Goal: Task Accomplishment & Management: Complete application form

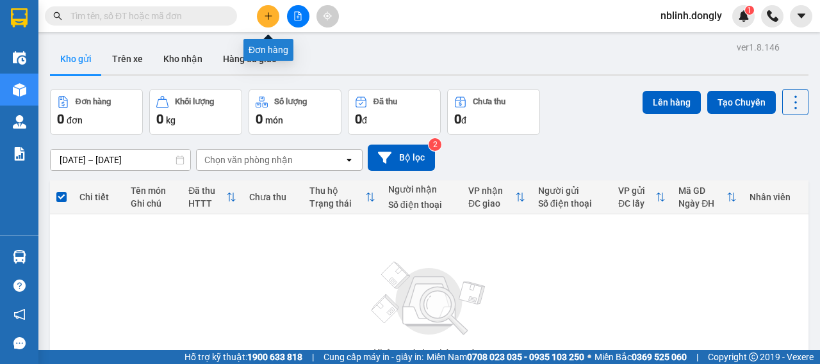
click at [270, 18] on icon "plus" at bounding box center [268, 16] width 9 height 9
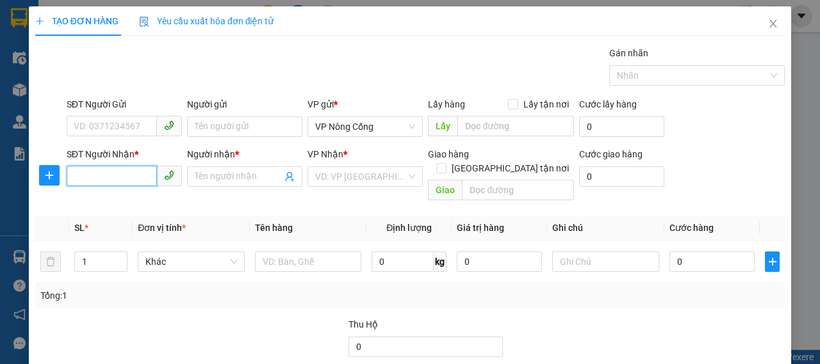
click at [96, 184] on input "SĐT Người Nhận *" at bounding box center [112, 176] width 90 height 20
type input "0397836801"
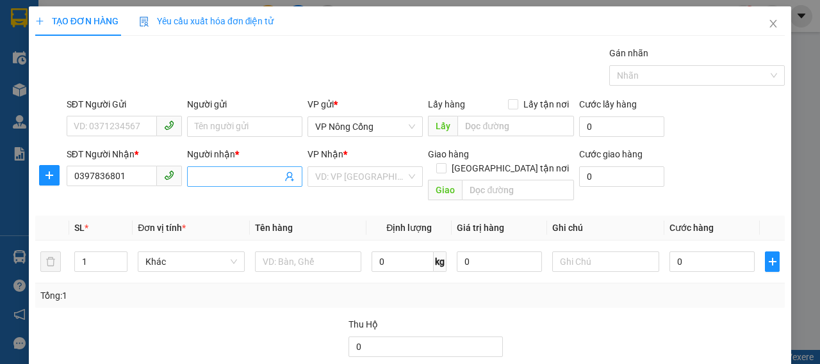
click at [232, 180] on input "Người nhận *" at bounding box center [238, 177] width 87 height 14
type input "Vicky"
click at [325, 172] on input "search" at bounding box center [360, 176] width 91 height 19
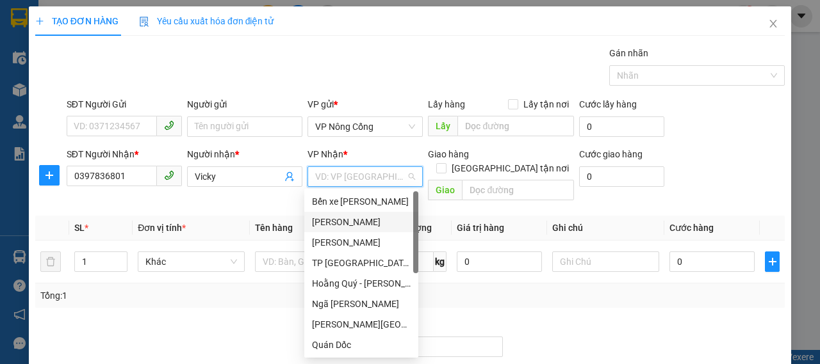
click at [339, 220] on div "[PERSON_NAME]" at bounding box center [361, 222] width 99 height 14
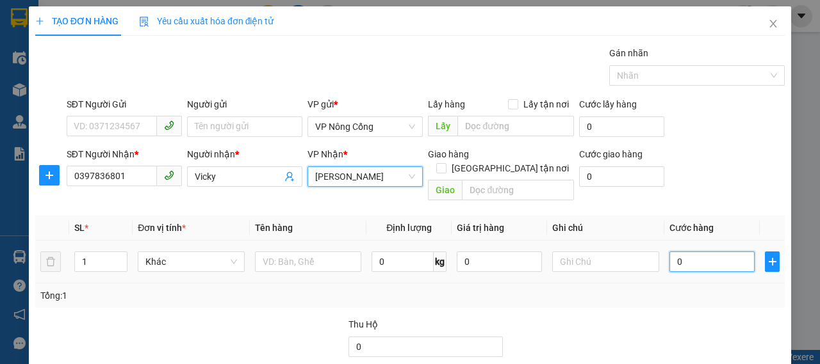
click at [676, 252] on input "0" at bounding box center [711, 262] width 85 height 20
type input "5"
type input "50"
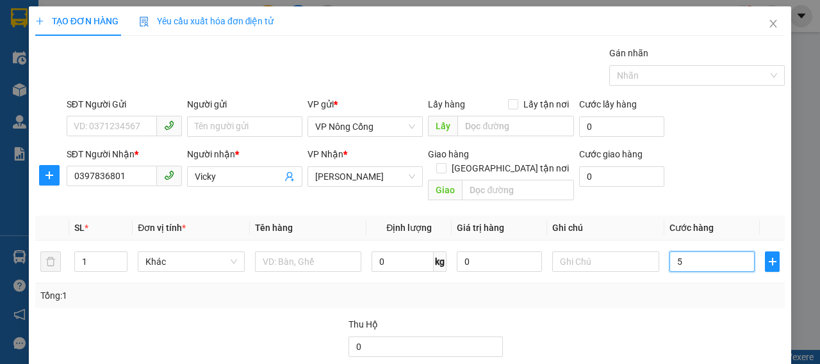
type input "50"
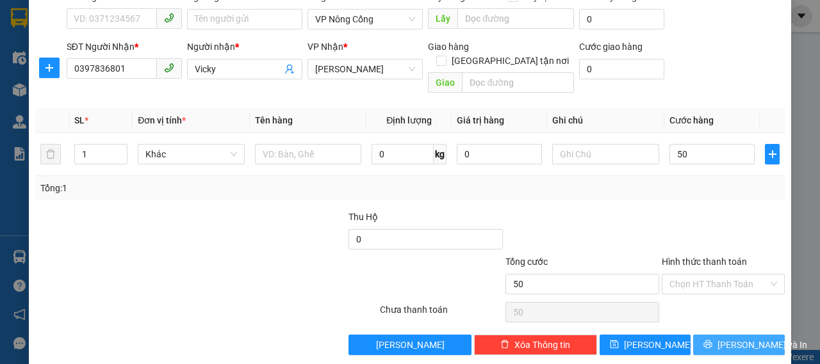
type input "50.000"
click at [735, 338] on span "[PERSON_NAME] và In" at bounding box center [762, 345] width 90 height 14
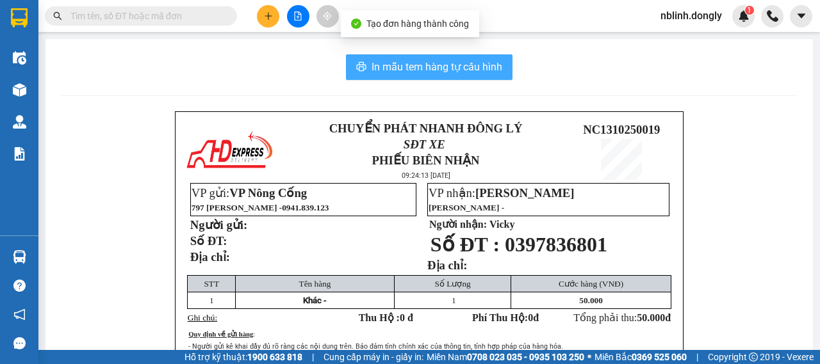
click at [419, 69] on span "In mẫu tem hàng tự cấu hình" at bounding box center [436, 67] width 131 height 16
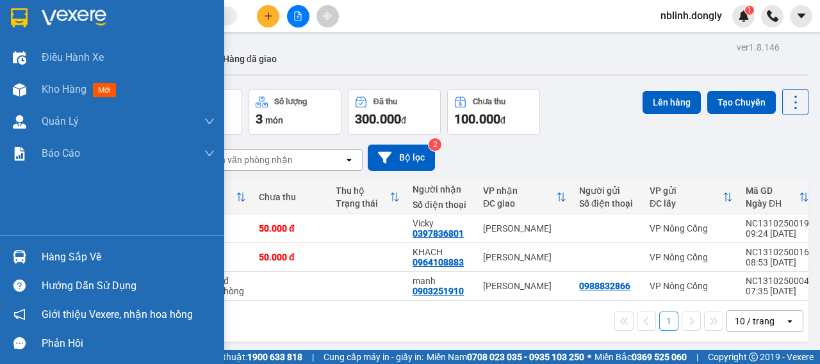
click at [66, 16] on img at bounding box center [74, 17] width 65 height 19
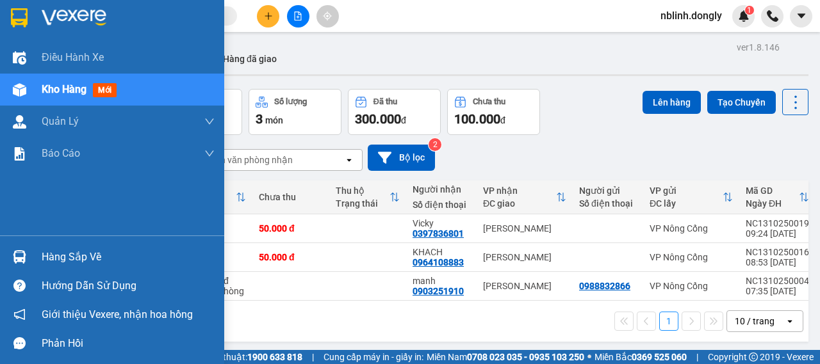
click at [58, 19] on img at bounding box center [74, 17] width 65 height 19
